Goal: Information Seeking & Learning: Compare options

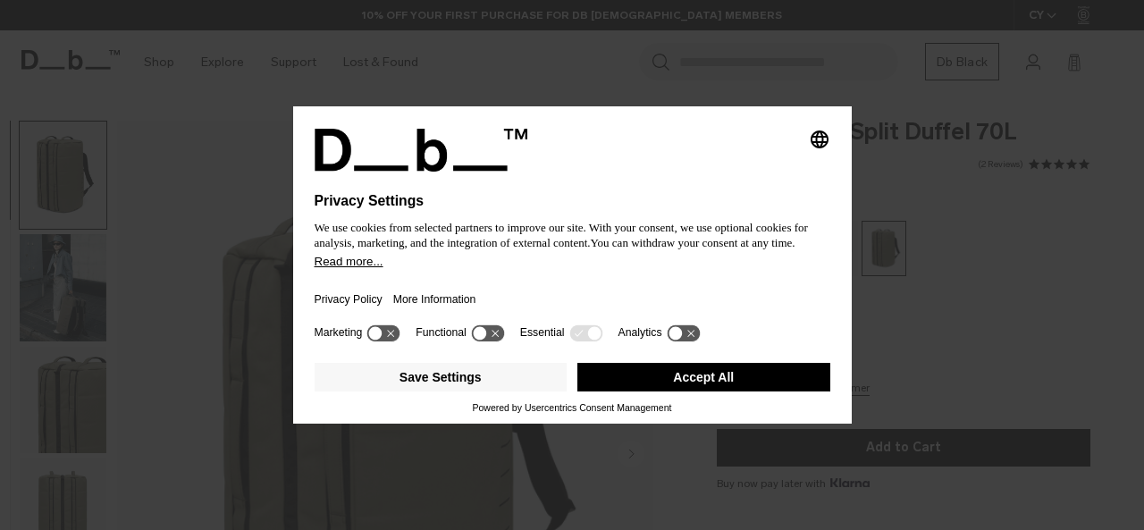
click at [695, 376] on button "Accept All" at bounding box center [703, 377] width 253 height 29
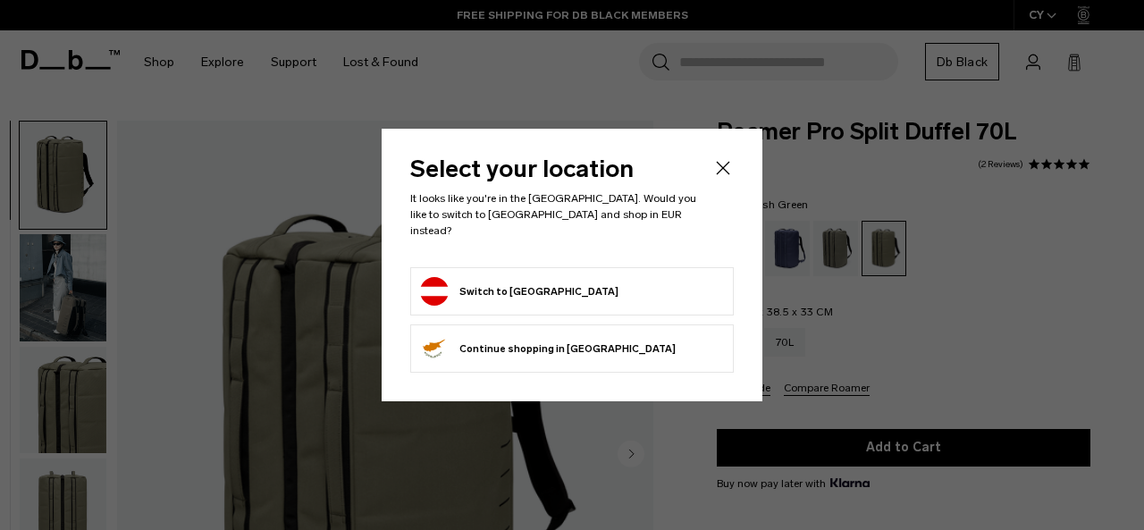
drag, startPoint x: 499, startPoint y: 287, endPoint x: 465, endPoint y: 272, distance: 37.2
click at [496, 284] on button "Switch to Austria" at bounding box center [519, 291] width 198 height 29
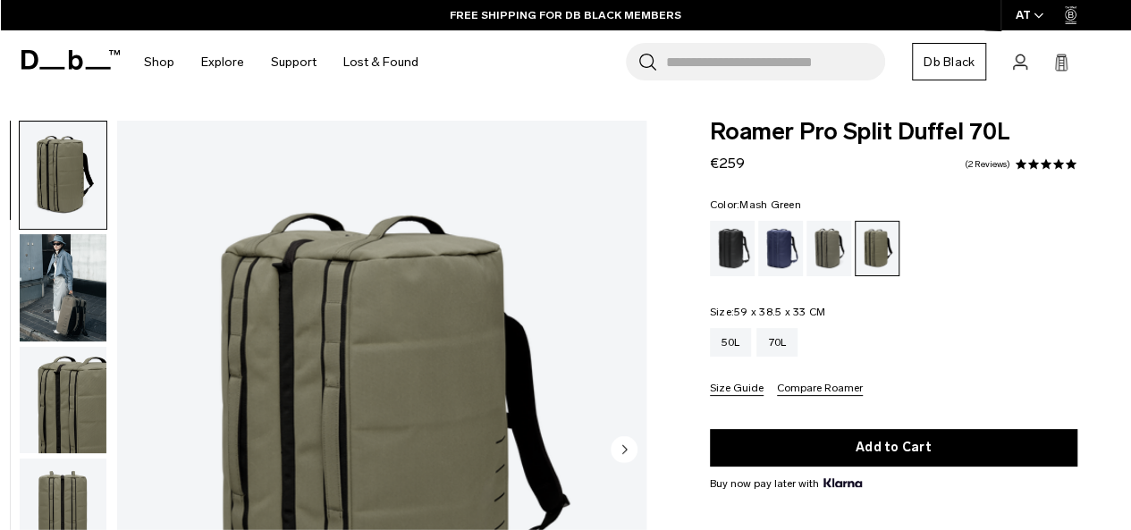
click at [75, 396] on img "button" at bounding box center [63, 400] width 87 height 107
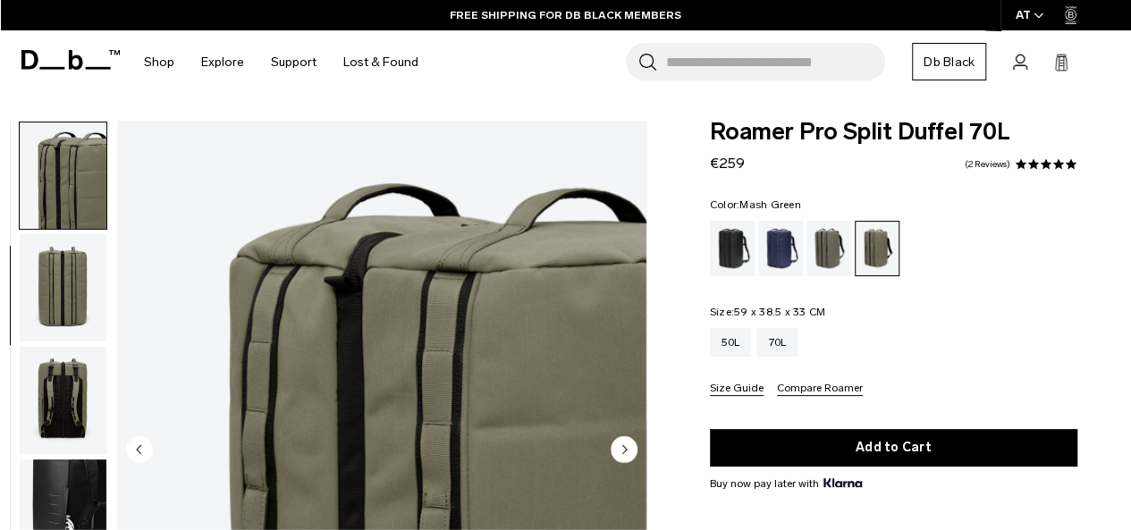
scroll to position [225, 0]
click at [59, 292] on img "button" at bounding box center [63, 286] width 87 height 107
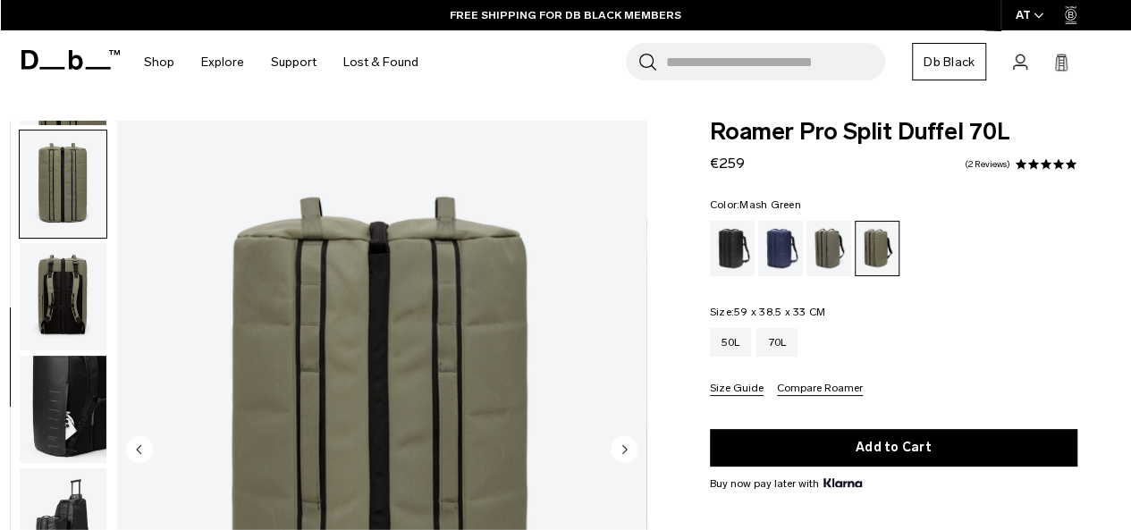
scroll to position [338, 0]
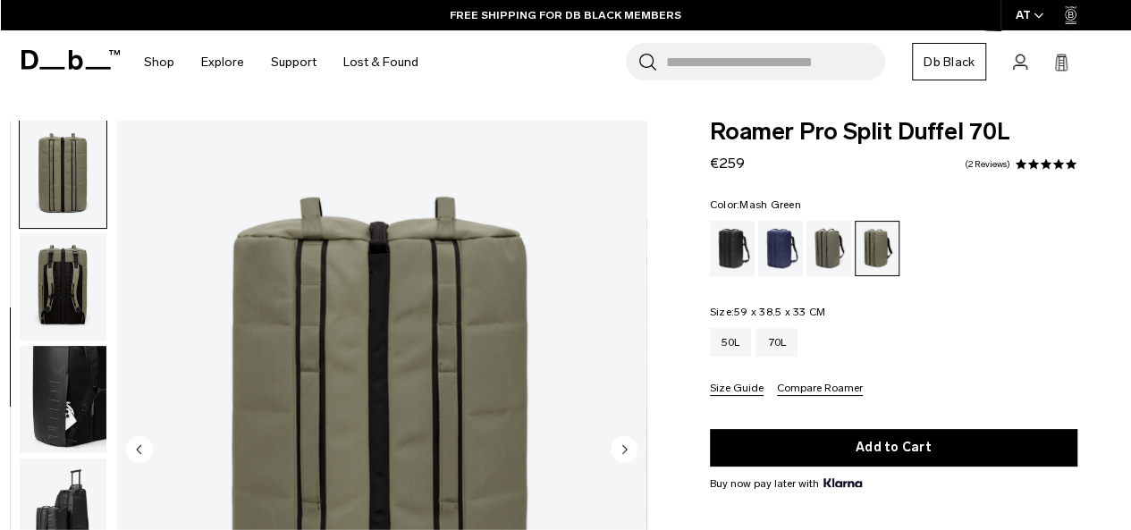
click at [68, 287] on img "button" at bounding box center [63, 286] width 87 height 107
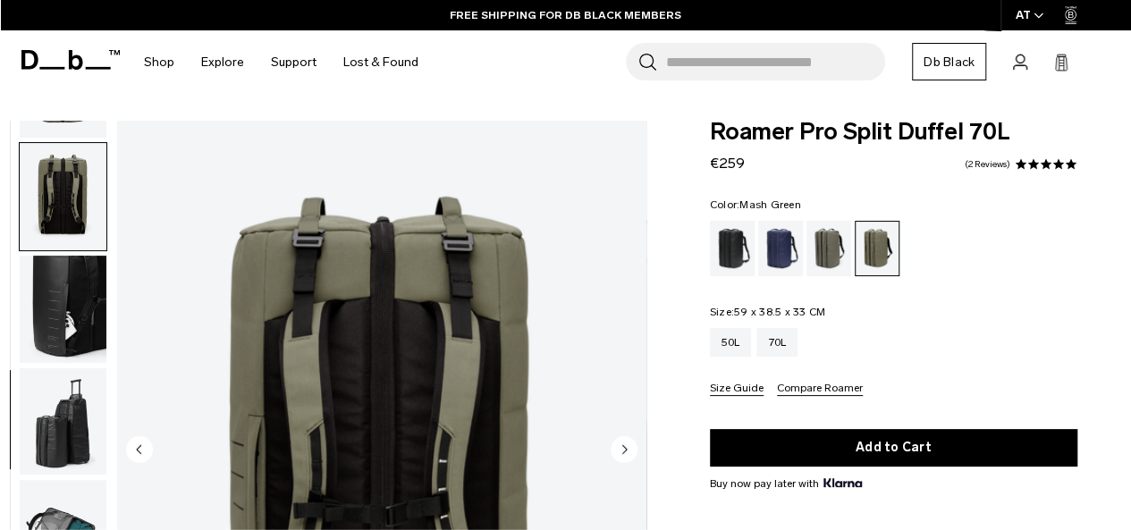
scroll to position [450, 0]
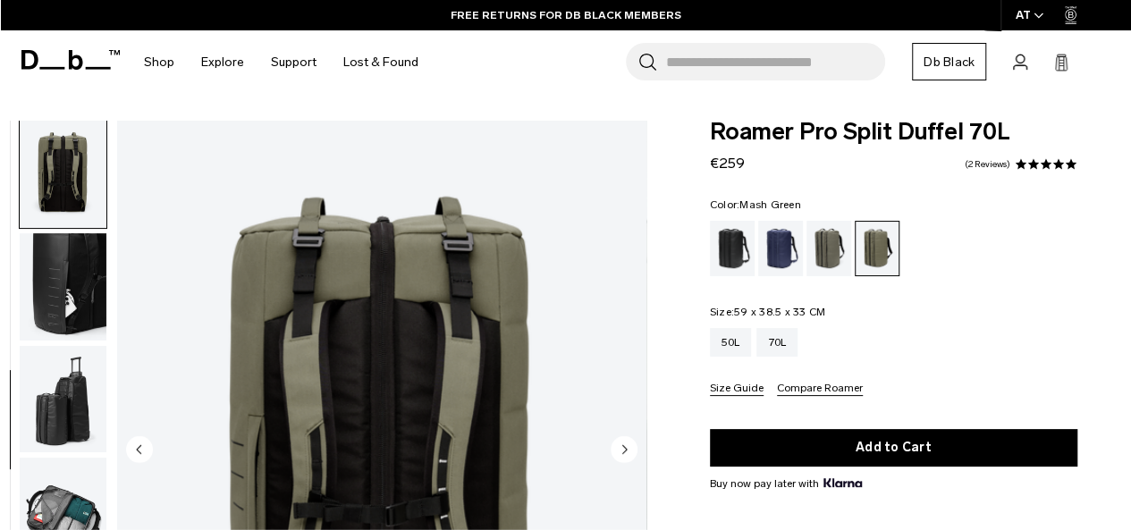
click at [68, 283] on img "button" at bounding box center [63, 286] width 87 height 107
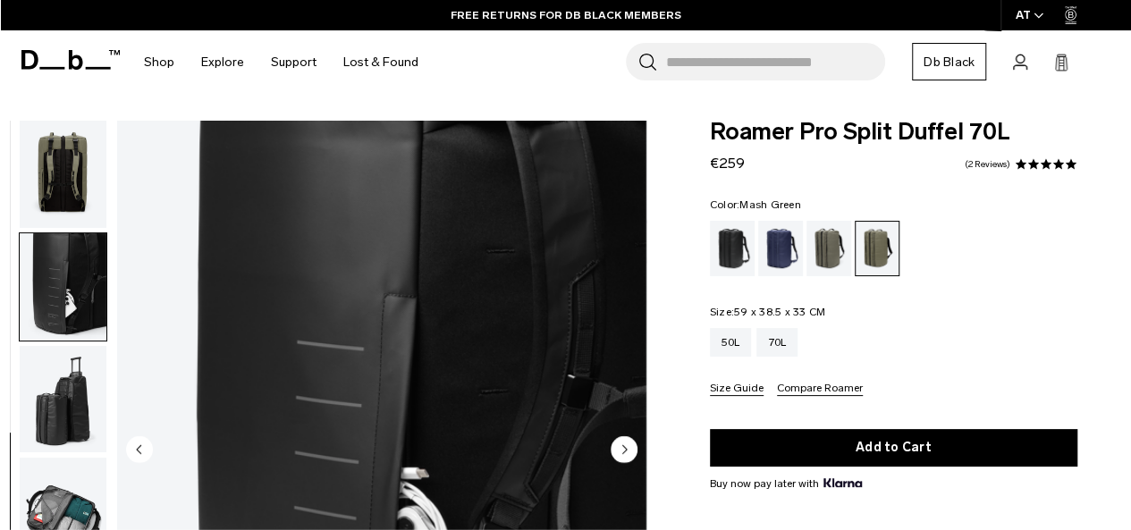
scroll to position [461, 0]
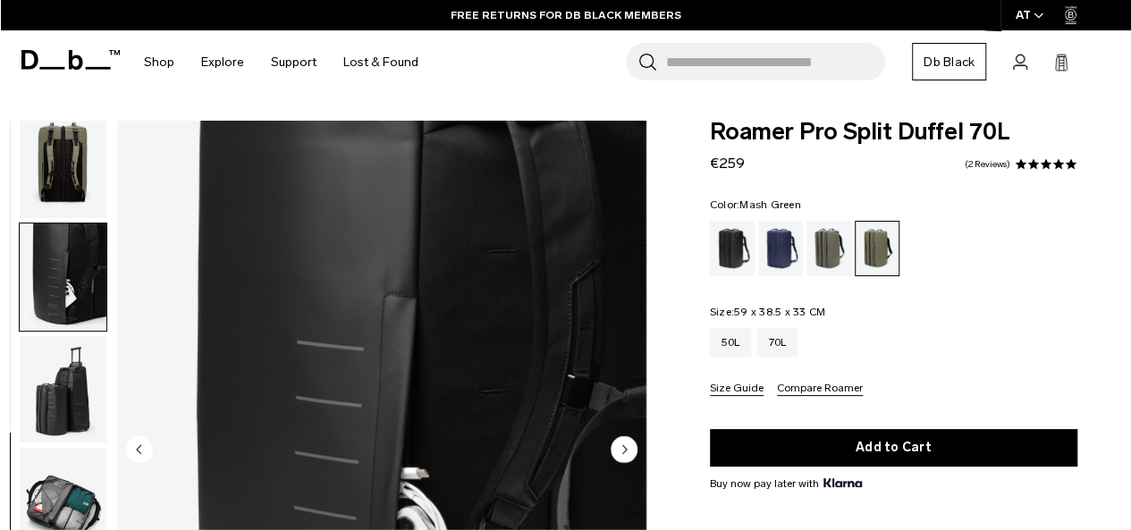
click at [68, 384] on img "button" at bounding box center [63, 389] width 87 height 107
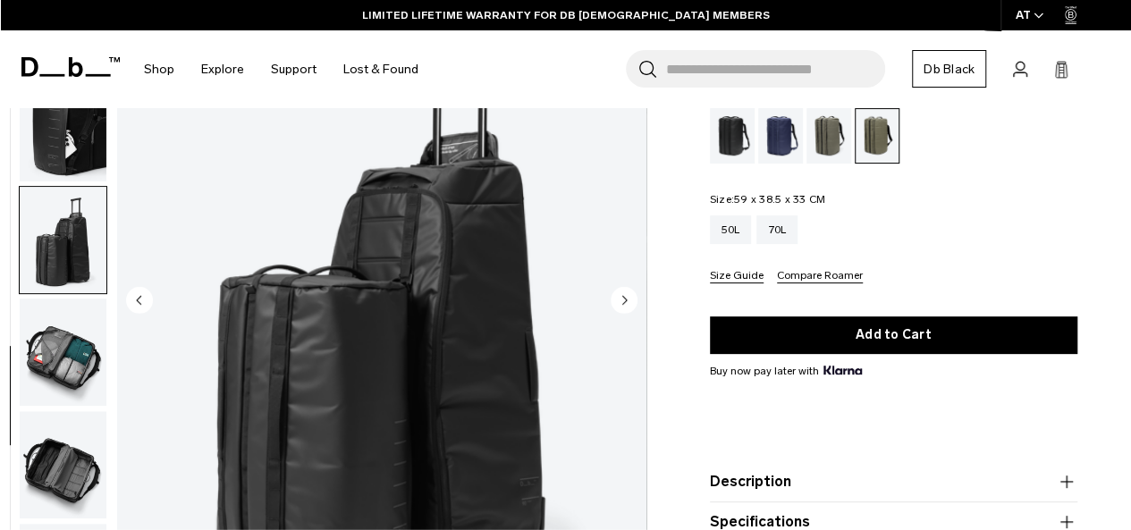
scroll to position [89, 0]
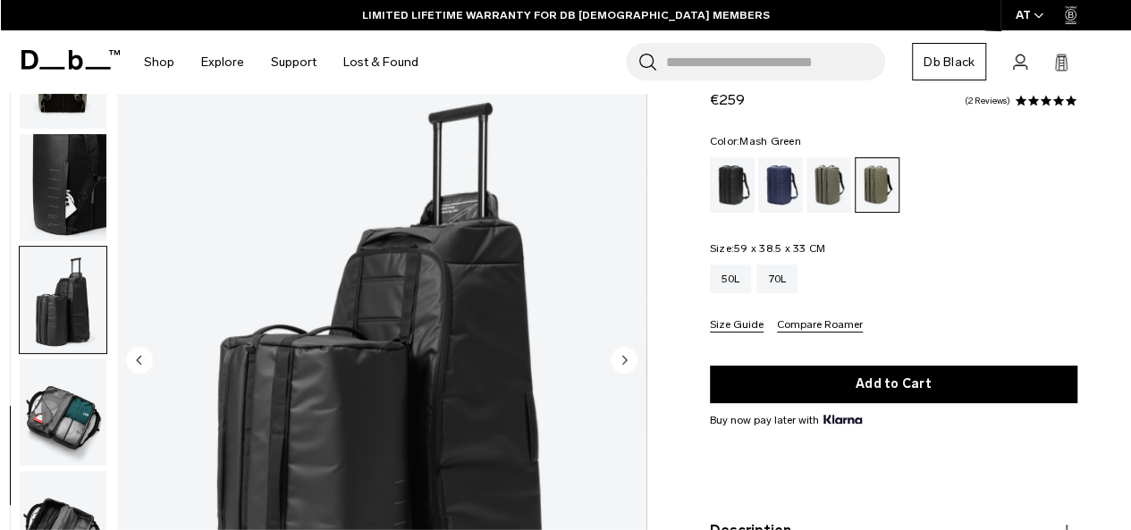
click at [59, 400] on img "button" at bounding box center [63, 411] width 87 height 107
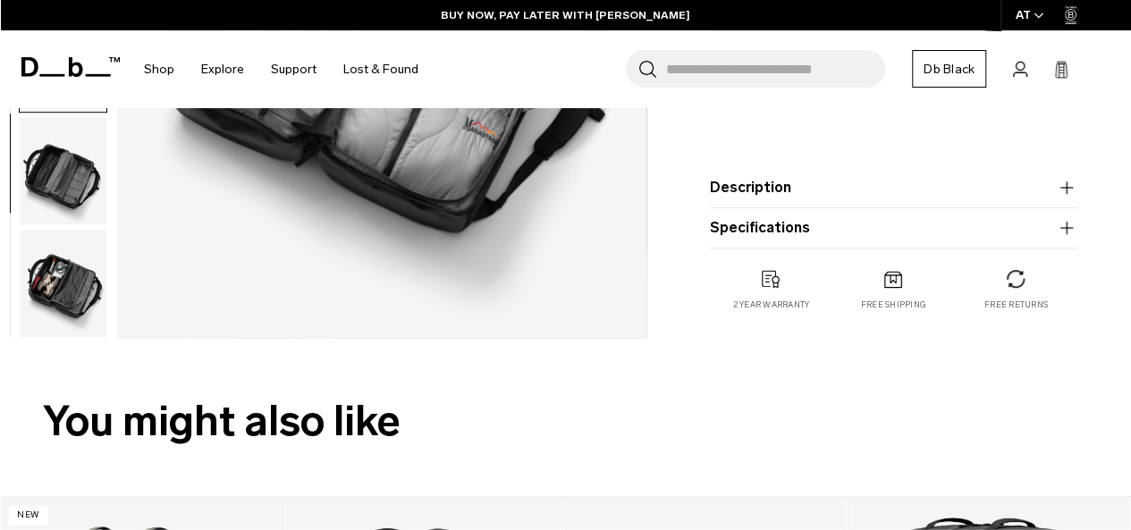
scroll to position [447, 0]
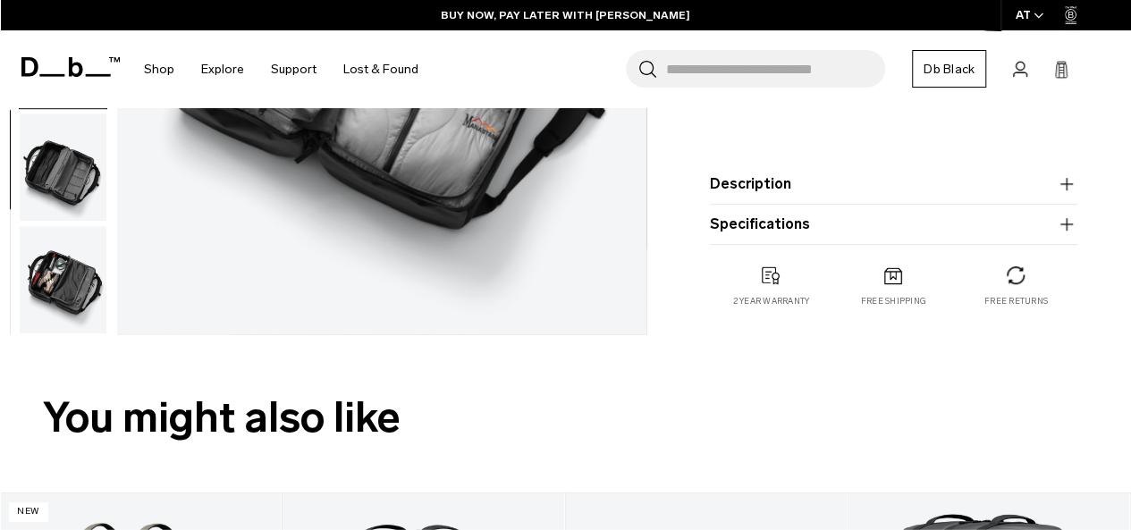
click at [76, 278] on img "button" at bounding box center [63, 279] width 87 height 107
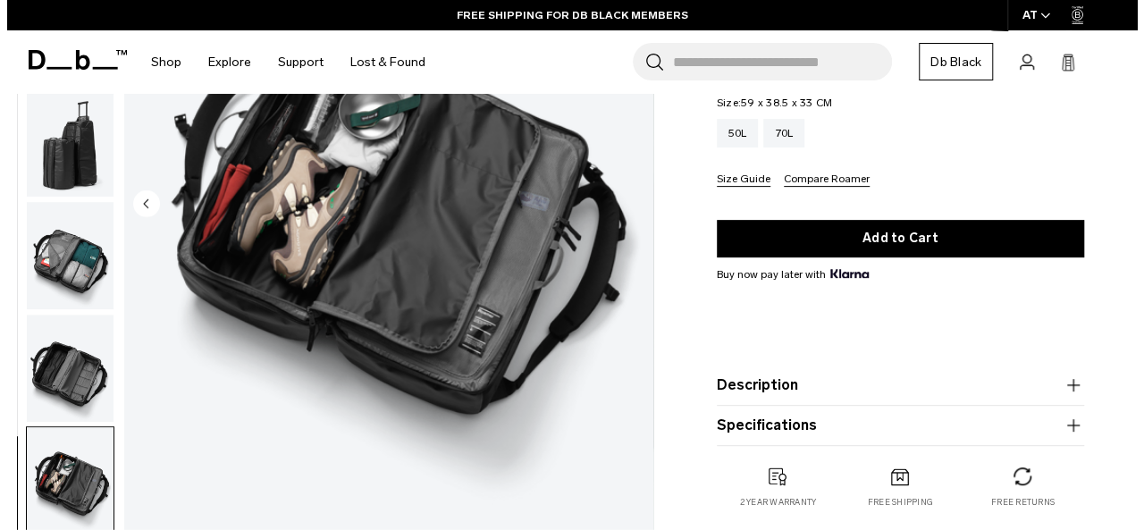
scroll to position [0, 0]
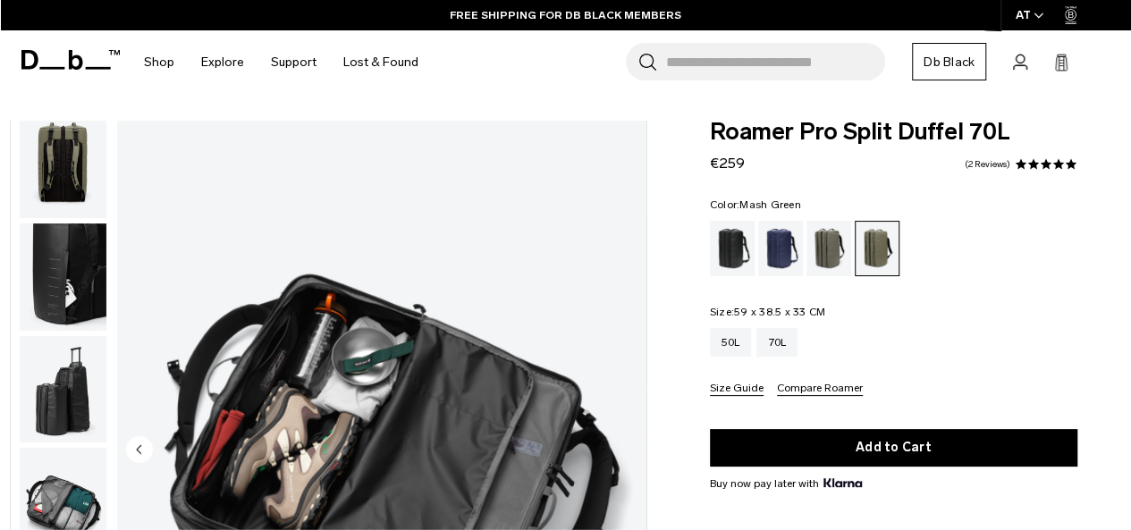
click at [1022, 15] on div "AT" at bounding box center [1029, 15] width 59 height 30
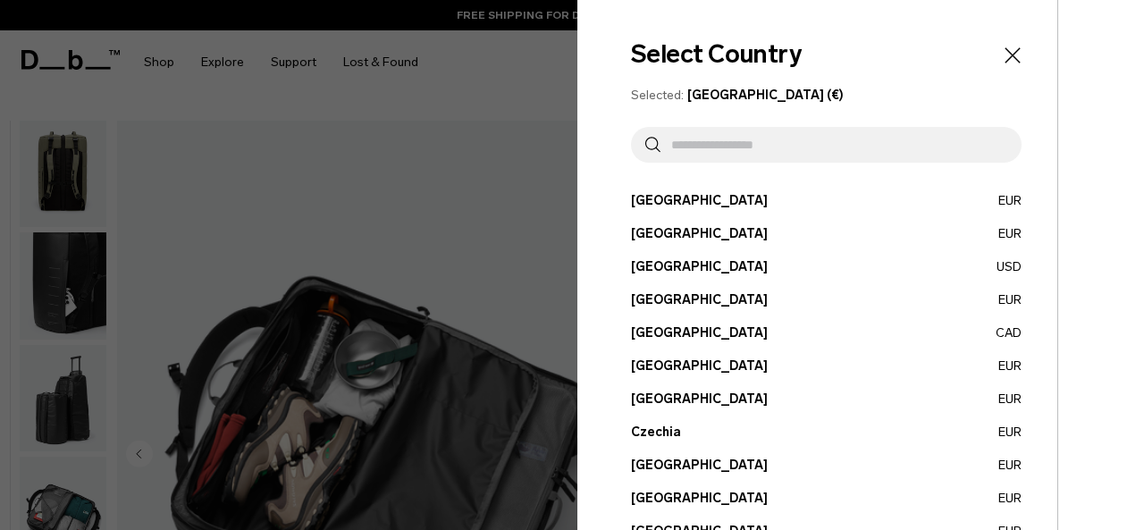
scroll to position [452, 0]
click at [645, 193] on button "[GEOGRAPHIC_DATA] EUR" at bounding box center [826, 200] width 391 height 19
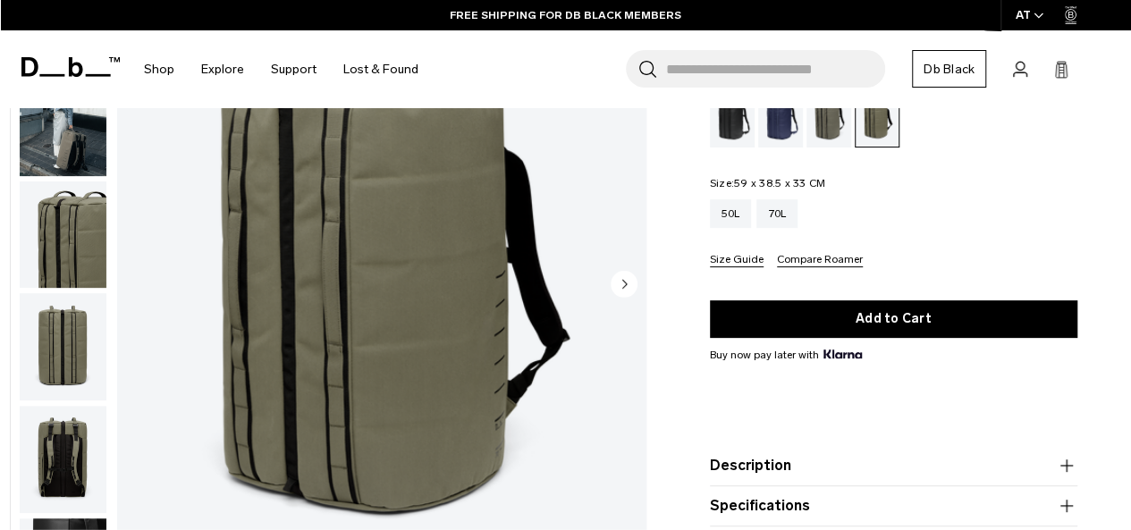
scroll to position [89, 0]
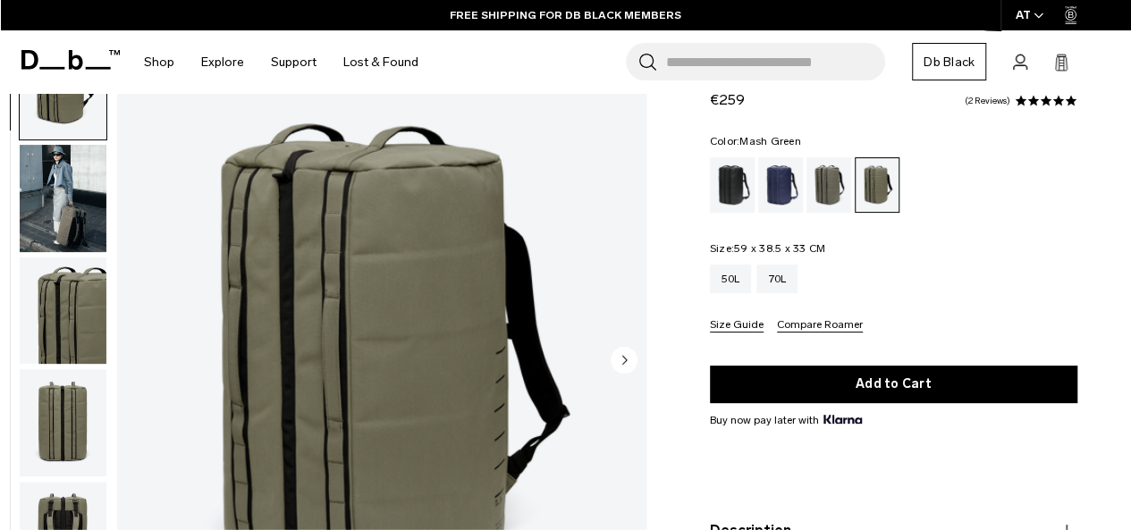
click at [61, 220] on img "button" at bounding box center [63, 198] width 87 height 107
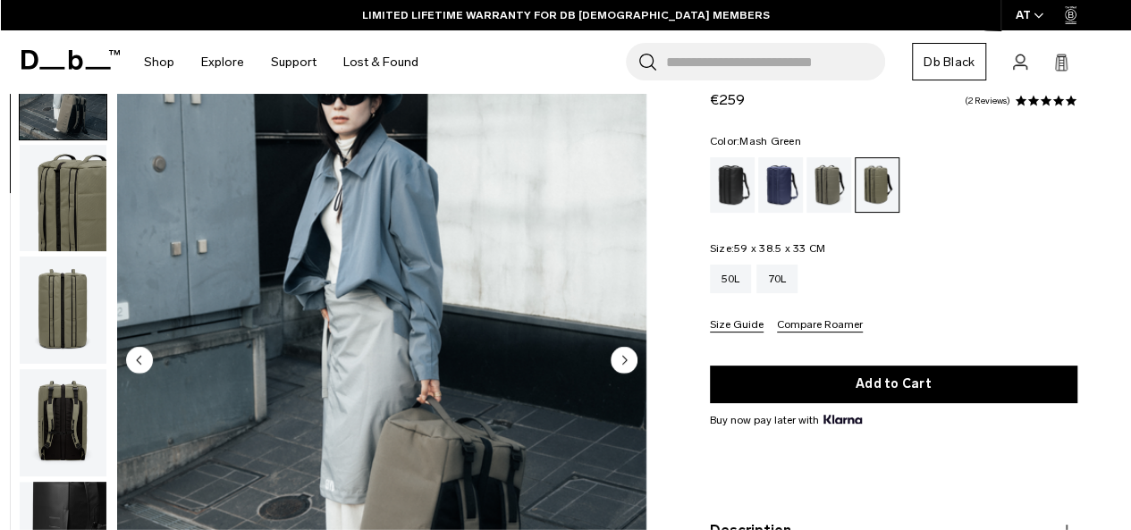
click at [619, 357] on circle "Next slide" at bounding box center [623, 359] width 27 height 27
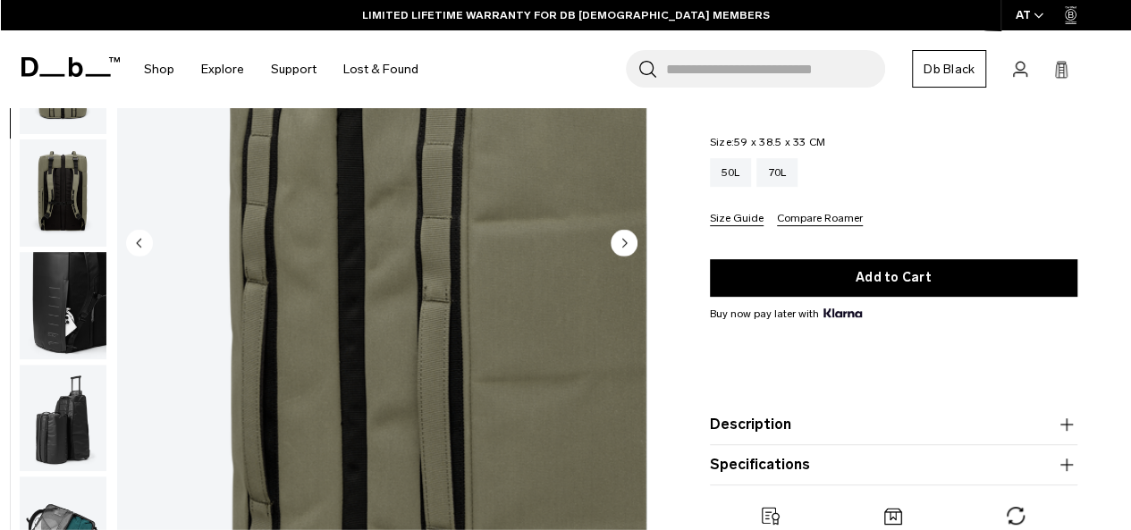
scroll to position [179, 0]
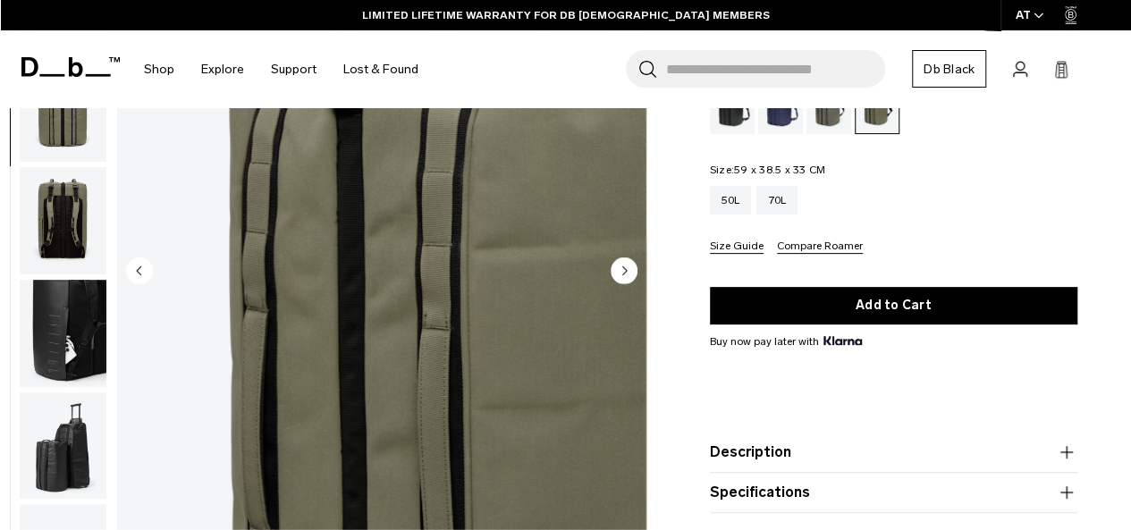
click at [627, 273] on circle "Next slide" at bounding box center [623, 270] width 27 height 27
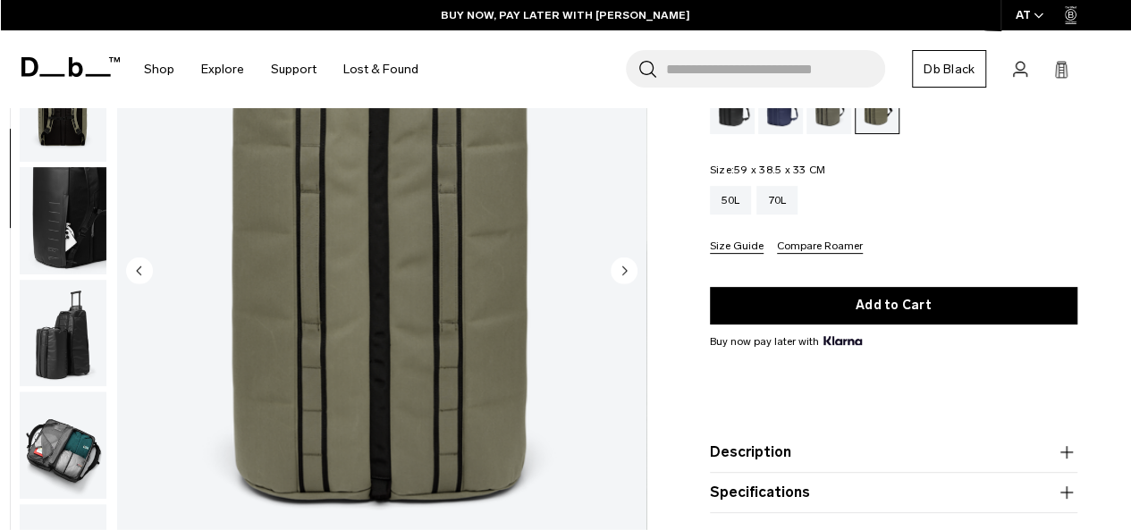
click at [624, 266] on circle "Next slide" at bounding box center [623, 270] width 27 height 27
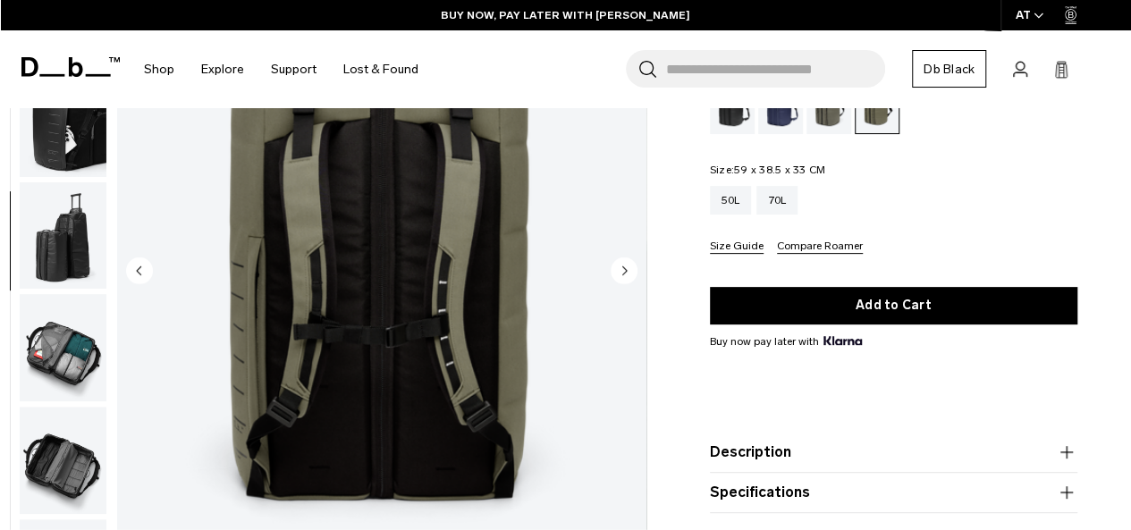
scroll to position [450, 0]
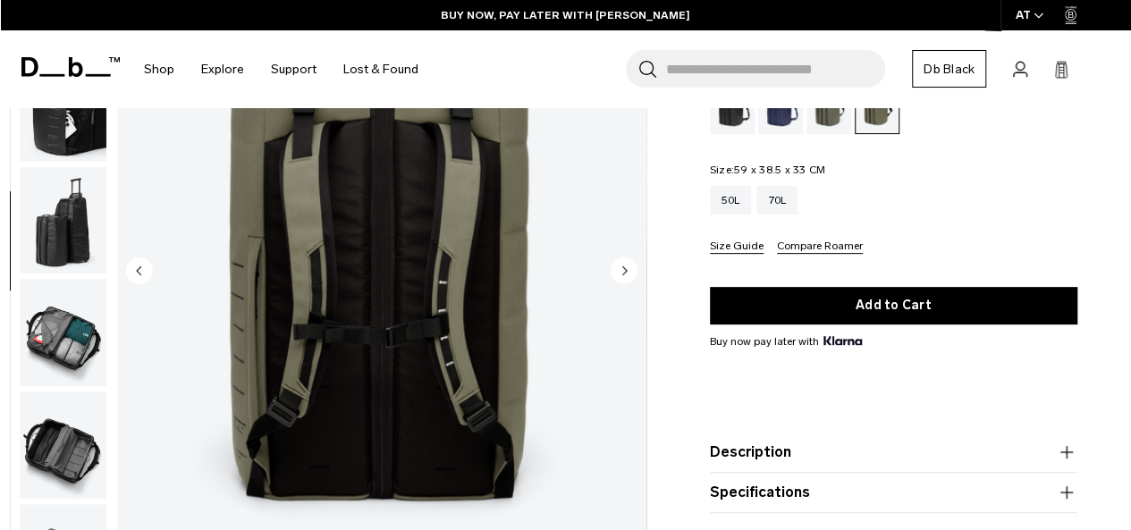
click at [624, 266] on circle "Next slide" at bounding box center [623, 270] width 27 height 27
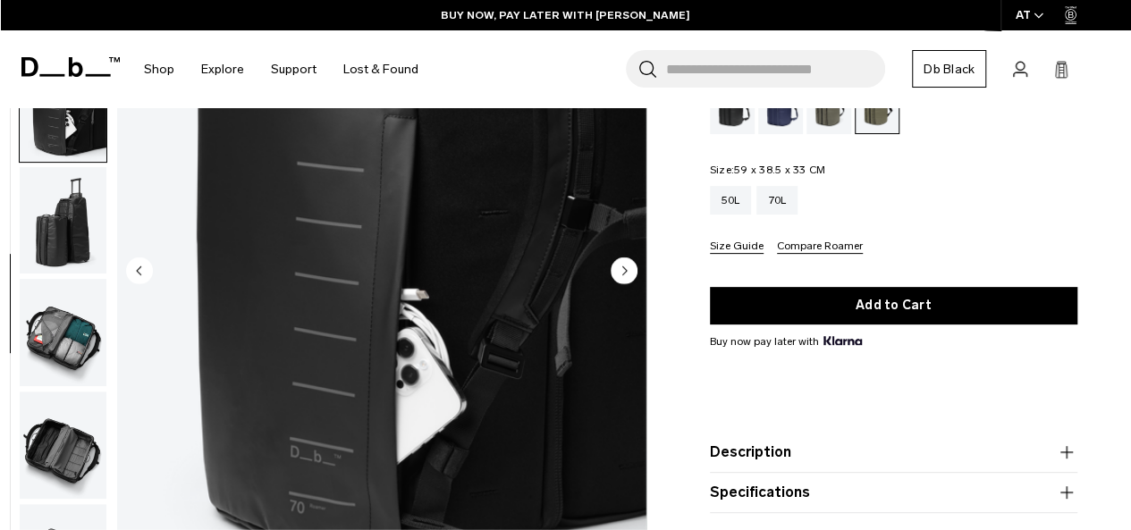
scroll to position [461, 0]
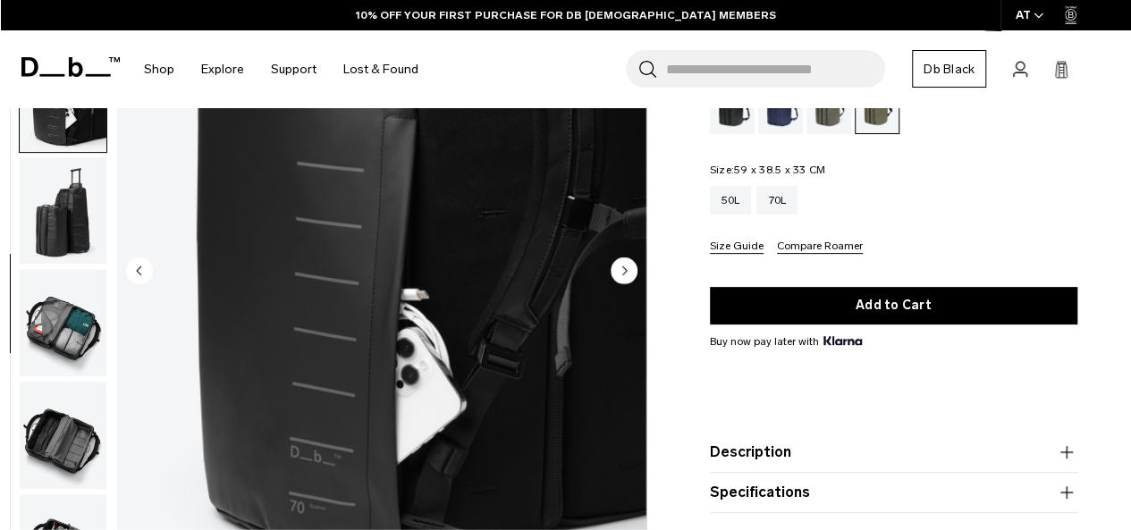
click at [624, 266] on circle "Next slide" at bounding box center [623, 270] width 27 height 27
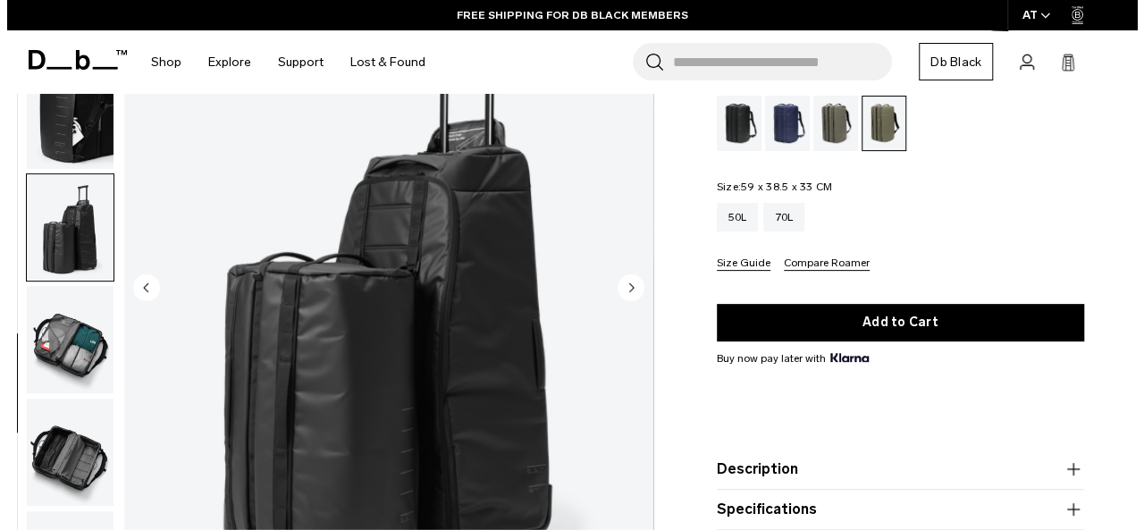
scroll to position [179, 0]
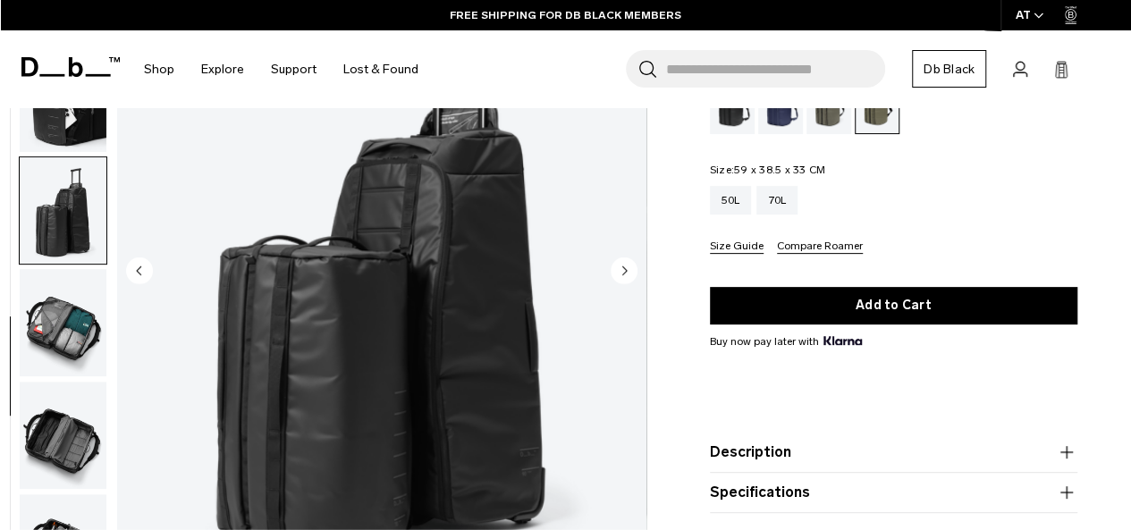
click at [624, 266] on circle "Next slide" at bounding box center [623, 270] width 27 height 27
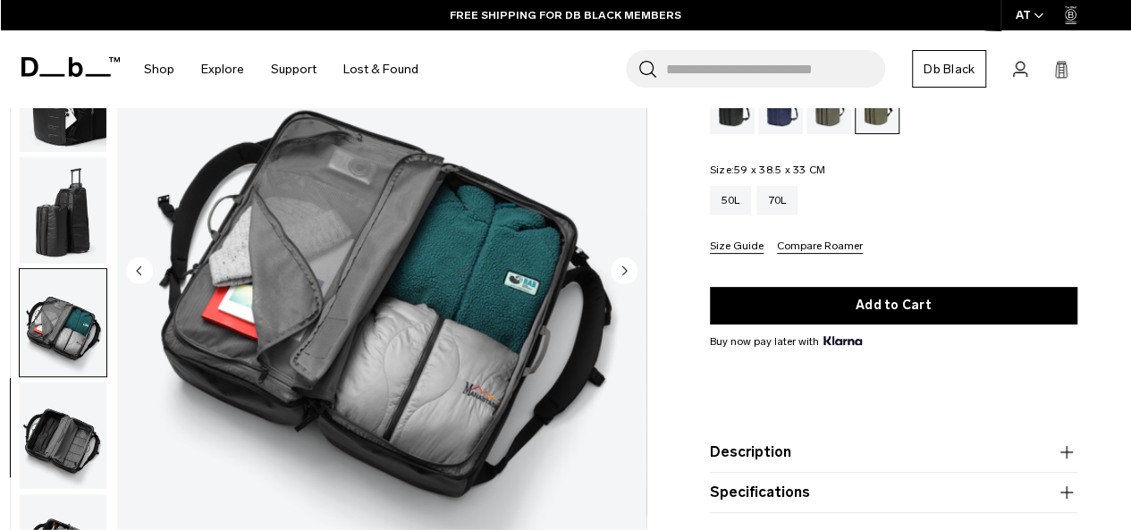
click at [624, 266] on circle "Next slide" at bounding box center [623, 270] width 27 height 27
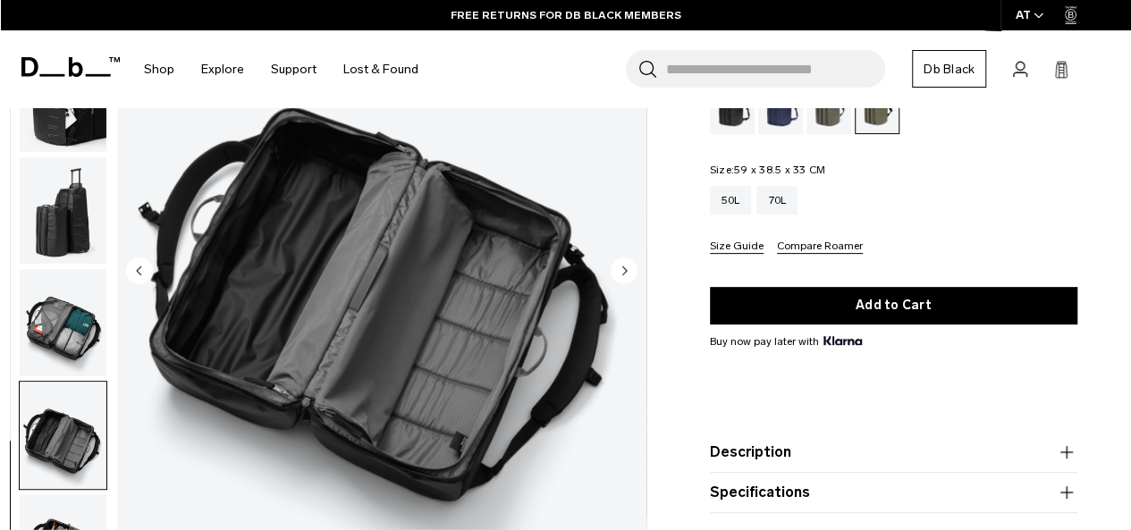
click at [624, 266] on circle "Next slide" at bounding box center [623, 270] width 27 height 27
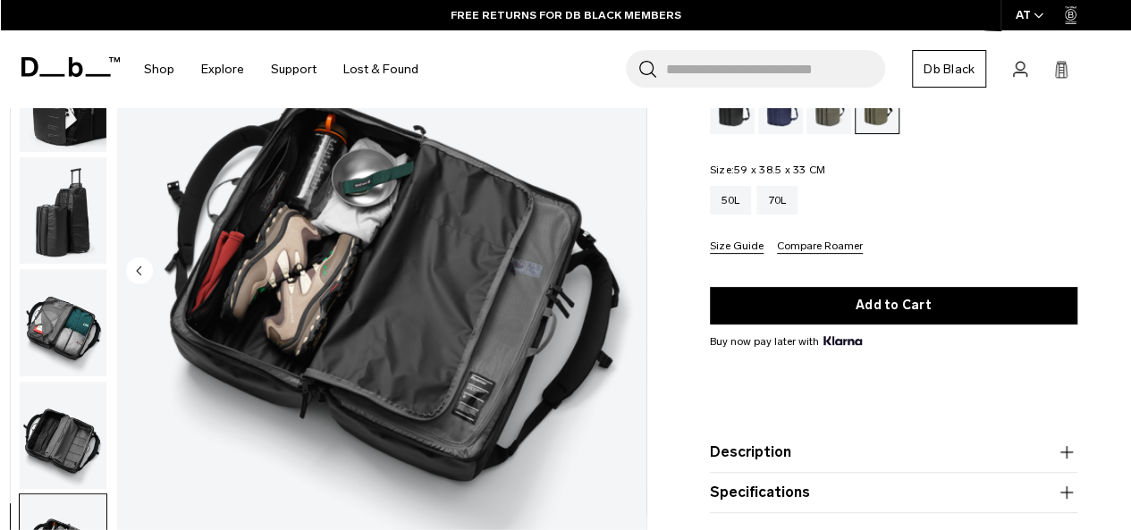
click at [624, 266] on img "10 / 10" at bounding box center [381, 272] width 529 height 661
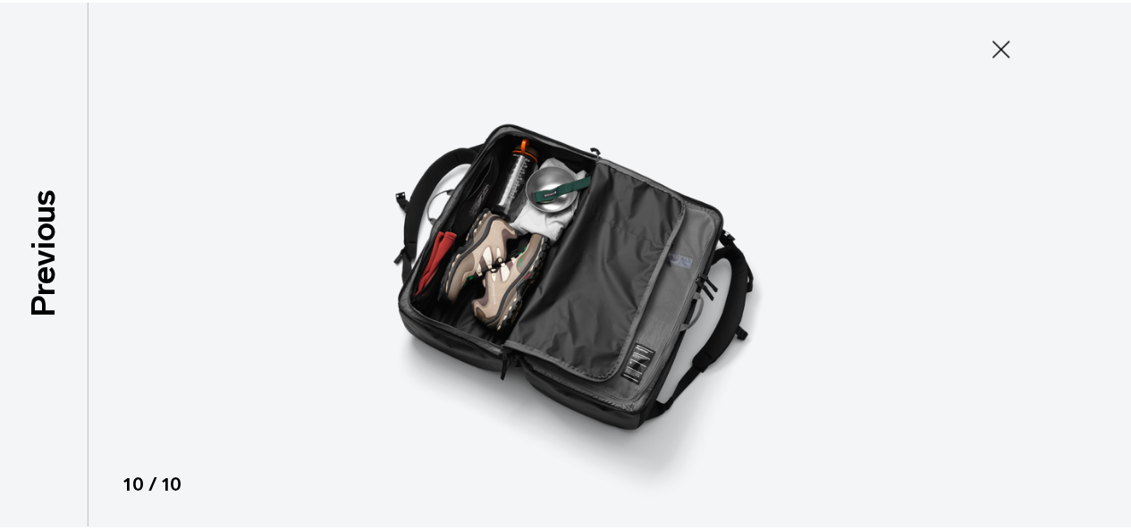
scroll to position [452, 0]
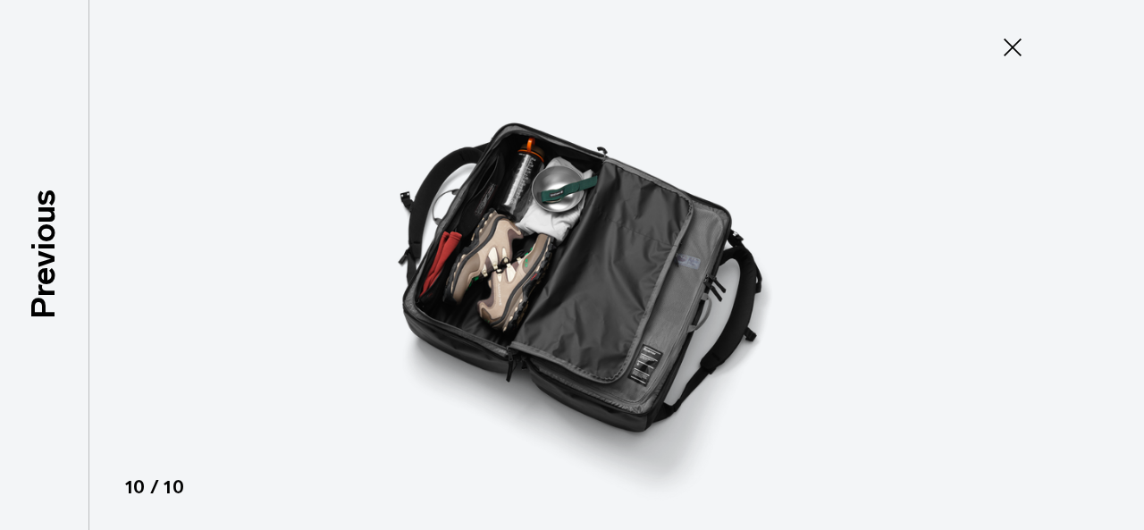
click at [624, 266] on img at bounding box center [572, 265] width 804 height 530
click at [1012, 38] on icon at bounding box center [1012, 47] width 29 height 29
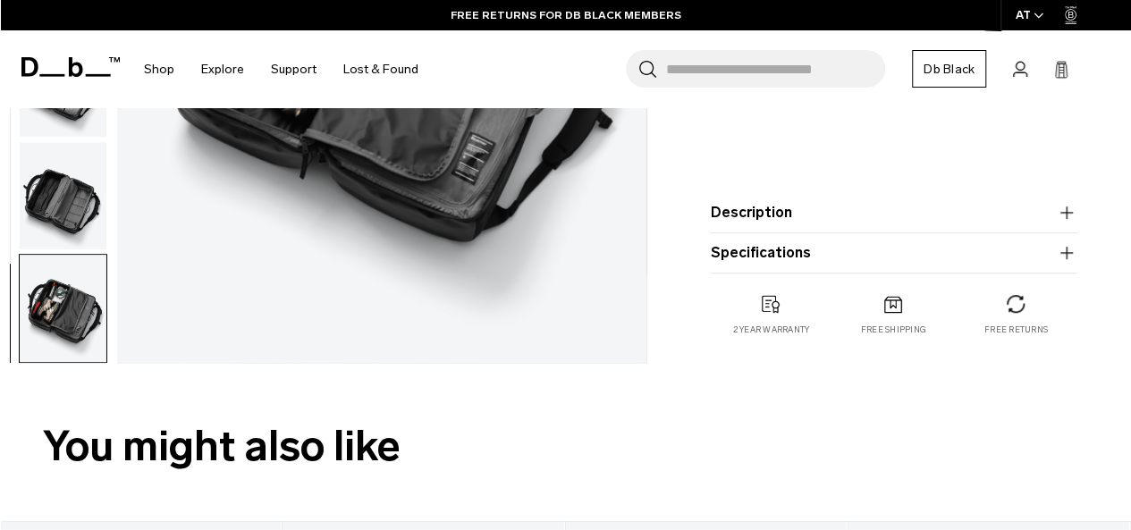
scroll to position [447, 0]
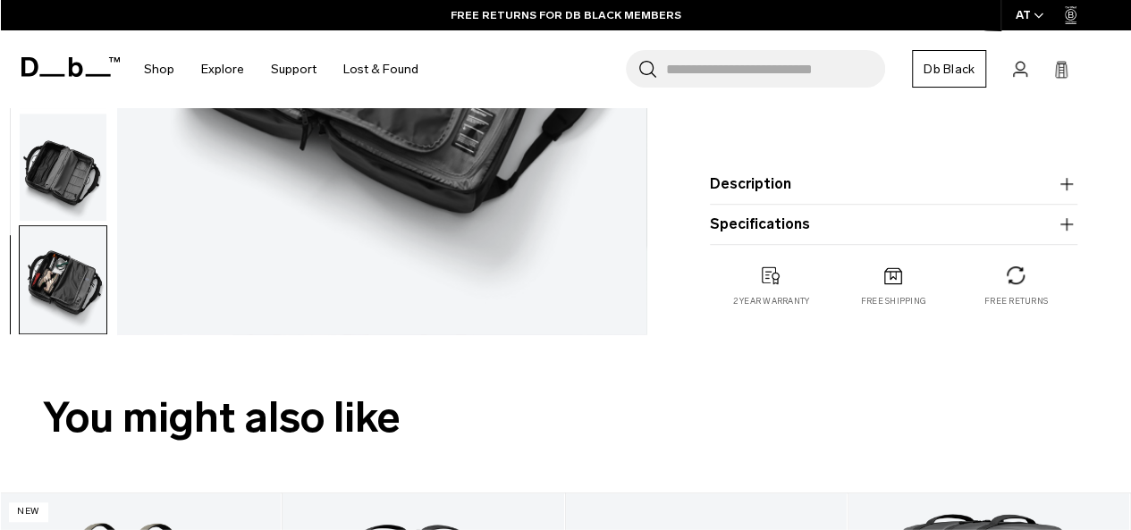
click at [1068, 183] on icon "button" at bounding box center [1066, 183] width 21 height 21
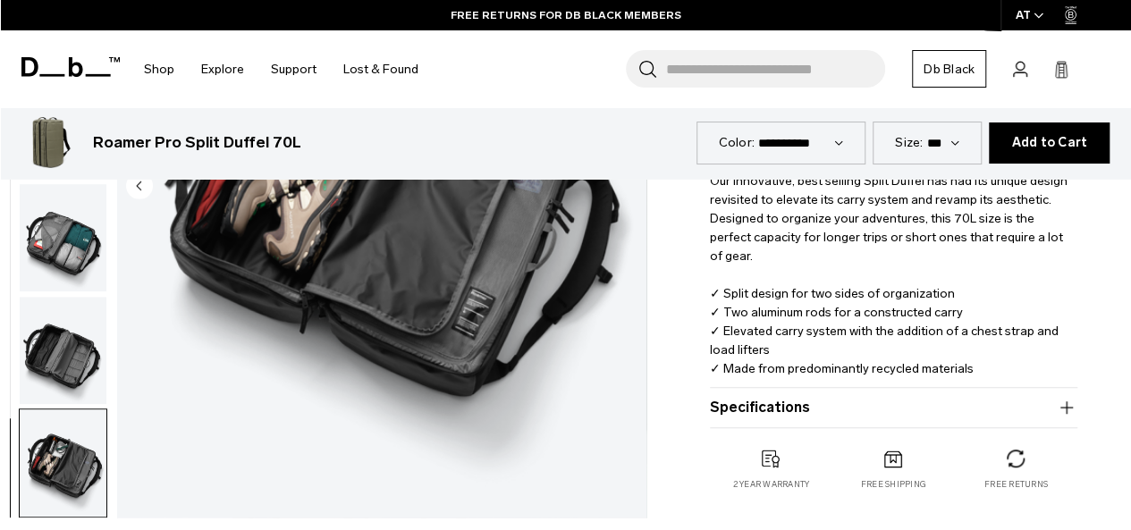
click at [1062, 406] on icon "button" at bounding box center [1066, 407] width 21 height 21
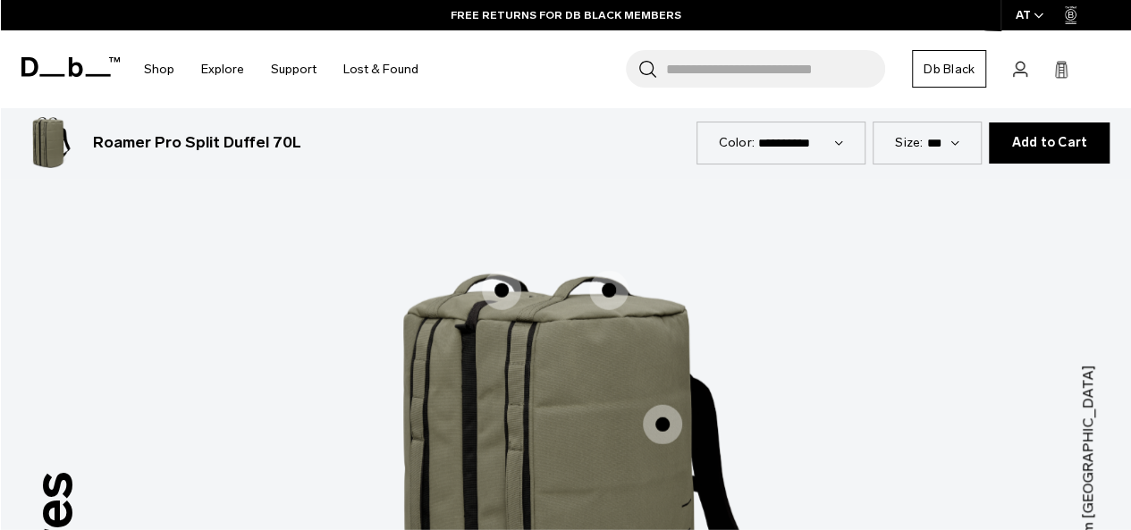
scroll to position [2235, 0]
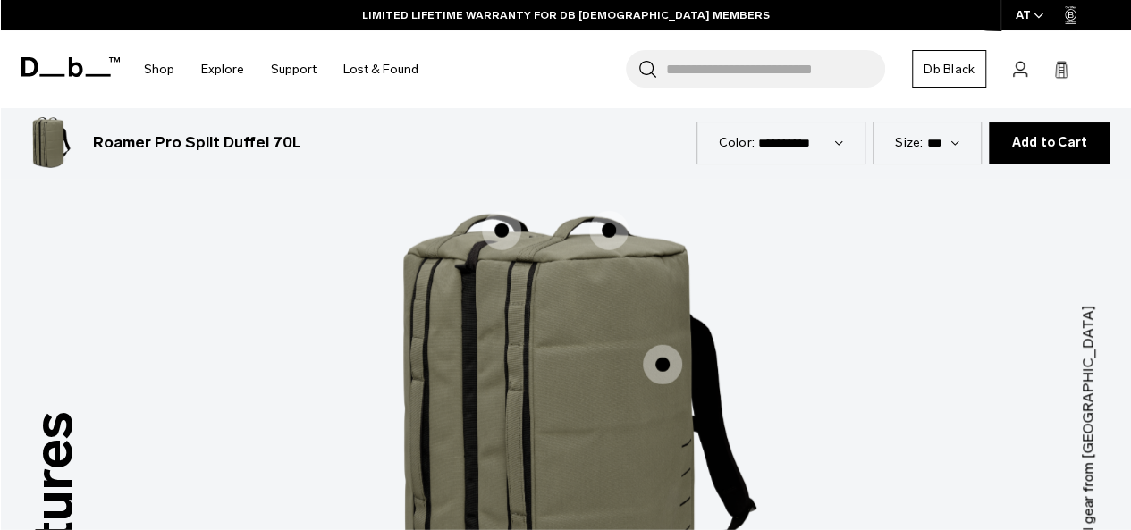
click at [502, 211] on span "1 / 3" at bounding box center [501, 230] width 39 height 39
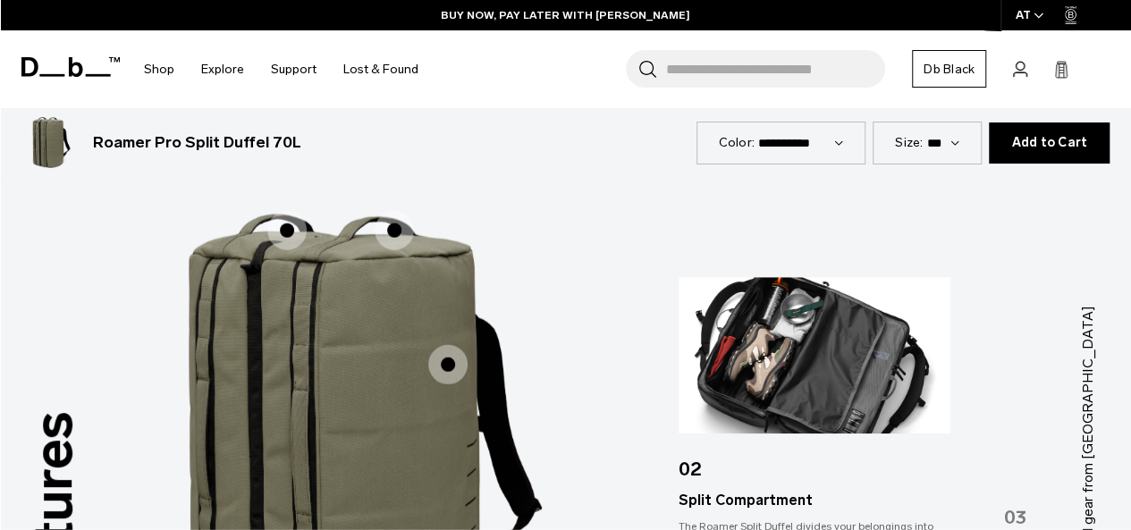
click at [395, 211] on span "1 / 3" at bounding box center [394, 230] width 39 height 39
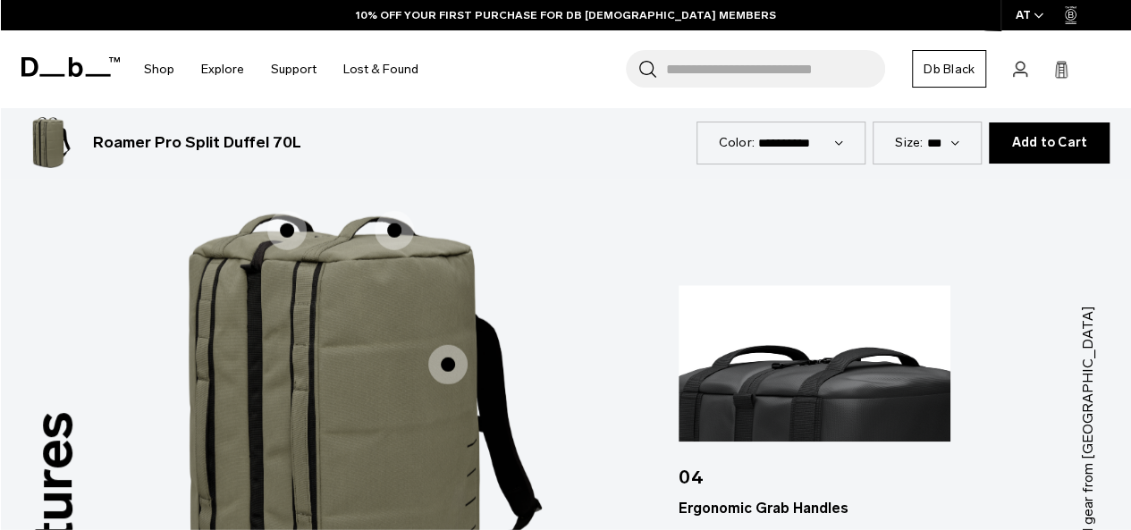
click at [451, 345] on span "1 / 3" at bounding box center [447, 364] width 39 height 39
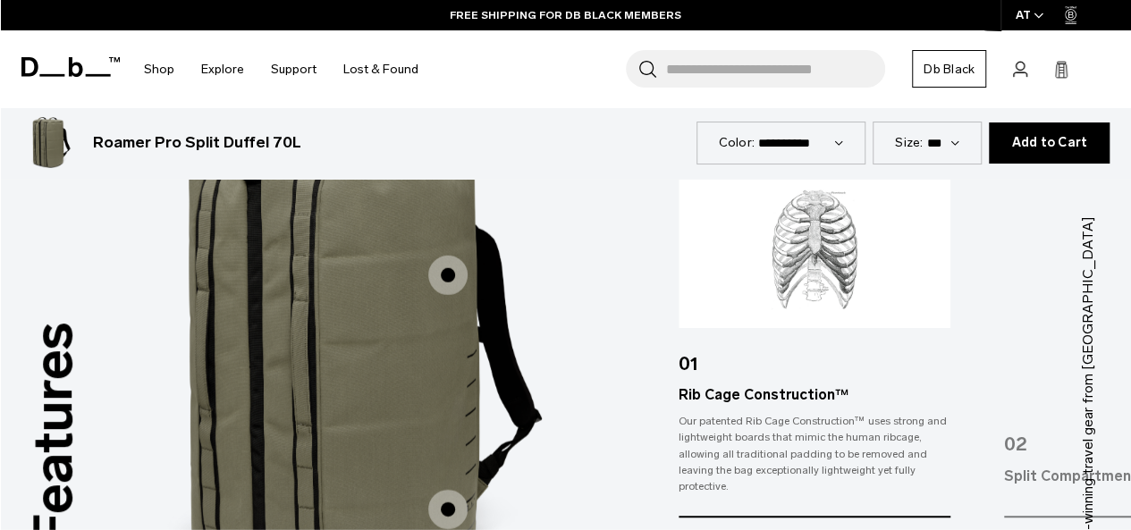
scroll to position [2413, 0]
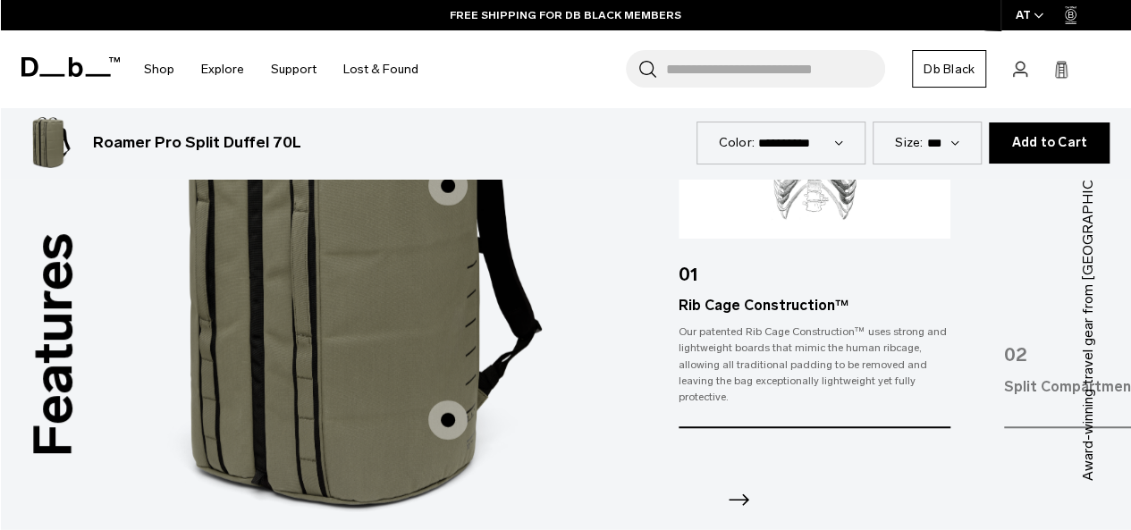
click at [447, 400] on span "1 / 3" at bounding box center [447, 419] width 39 height 39
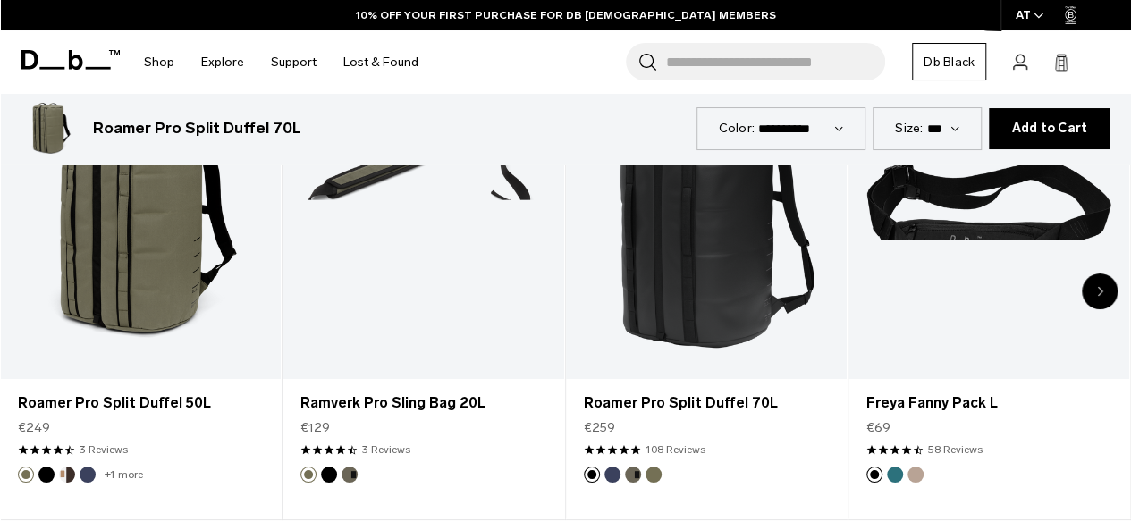
scroll to position [3128, 0]
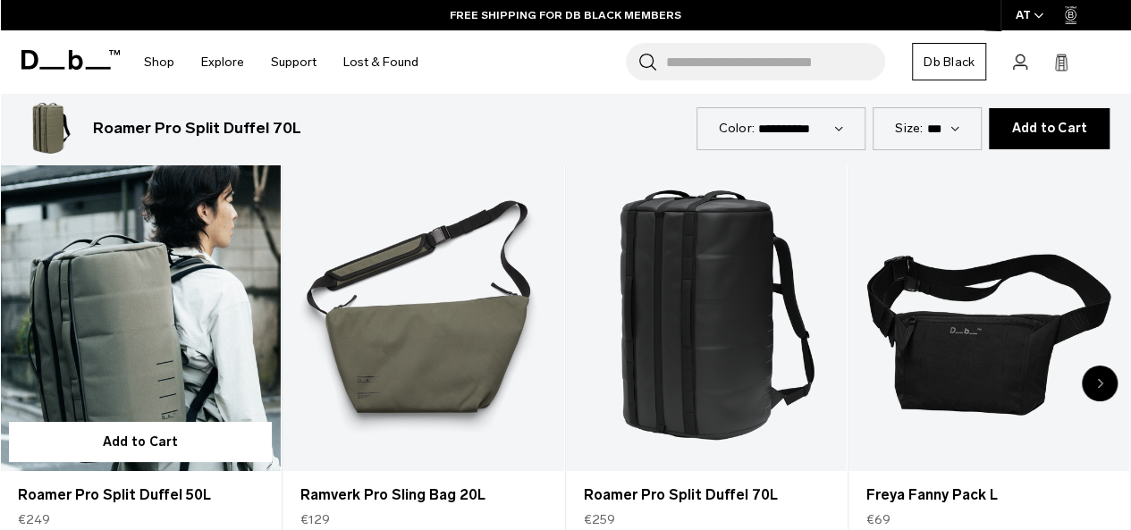
click at [78, 299] on link "Roamer Pro Split Duffel 50L" at bounding box center [140, 315] width 281 height 312
